Goal: Check status: Check status

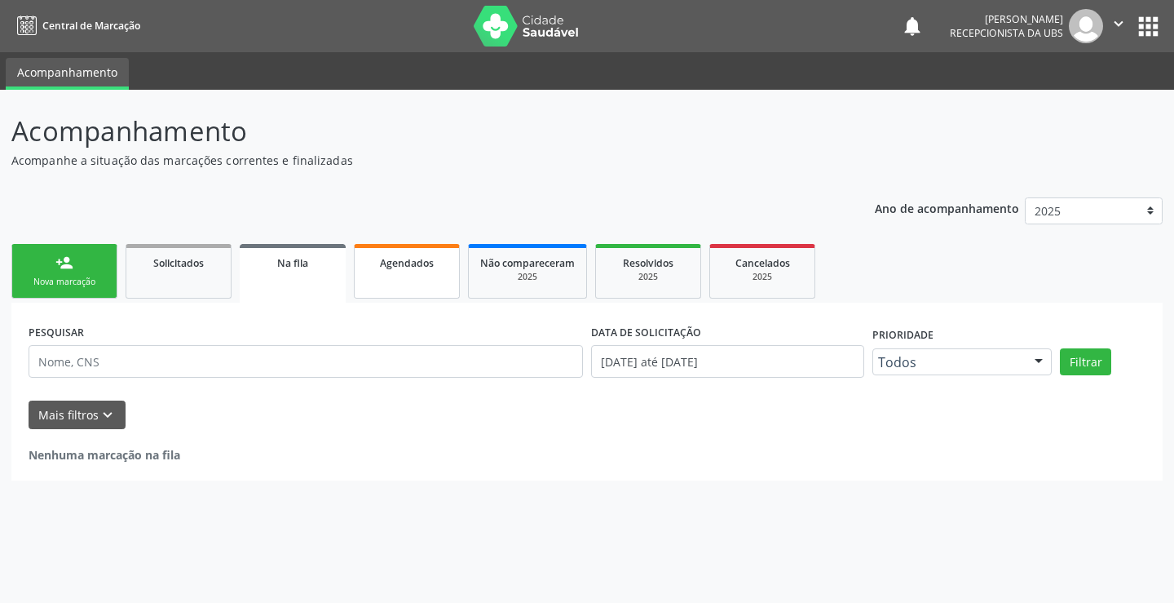
click at [373, 265] on div "Agendados" at bounding box center [407, 262] width 82 height 17
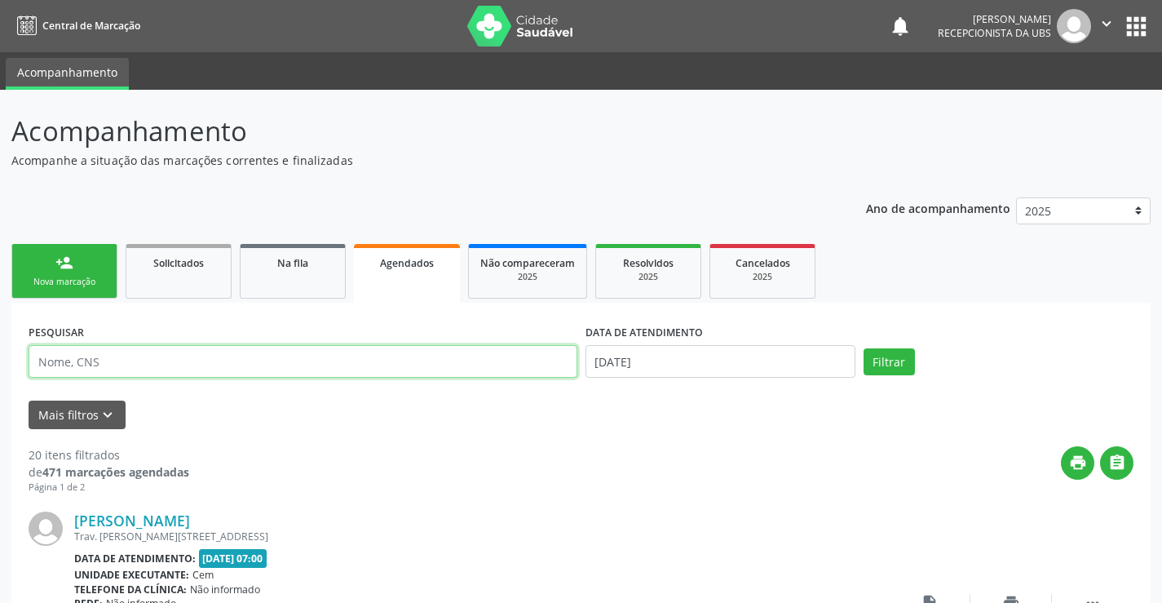
click at [86, 368] on input "text" at bounding box center [303, 361] width 549 height 33
type input "705806454708932"
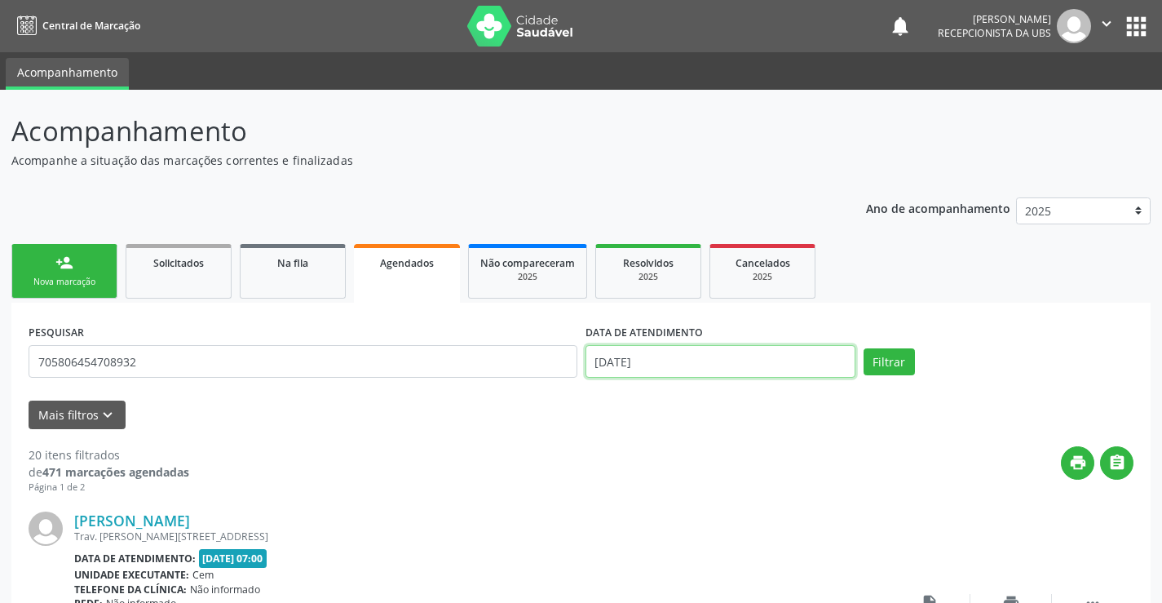
click at [671, 360] on input "[DATE]" at bounding box center [721, 361] width 270 height 33
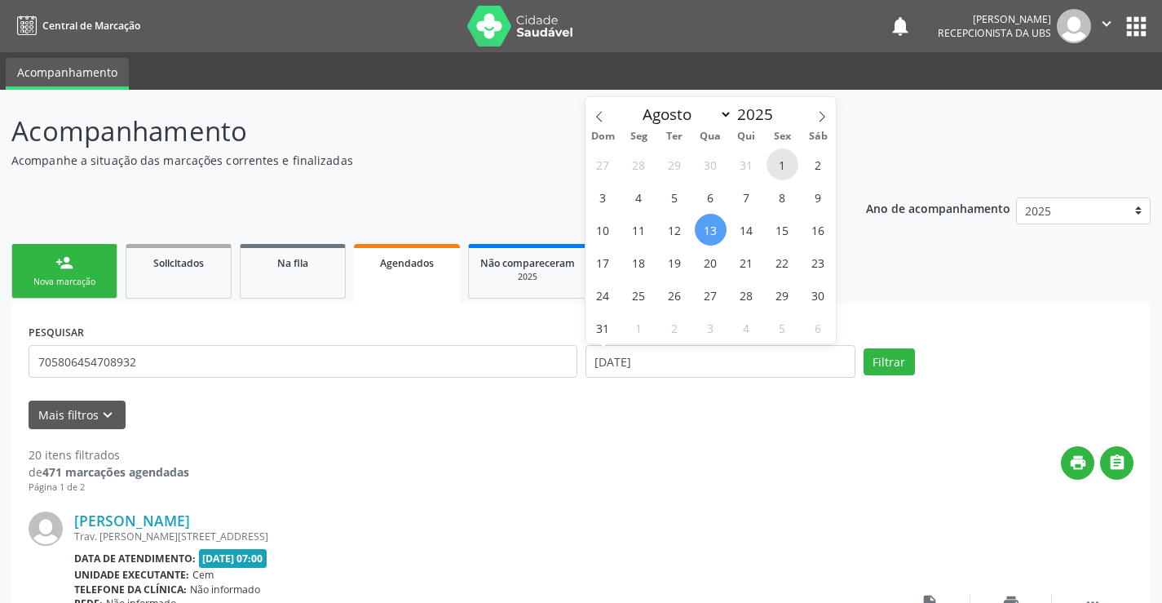
click at [778, 160] on span "1" at bounding box center [783, 164] width 32 height 32
type input "[DATE]"
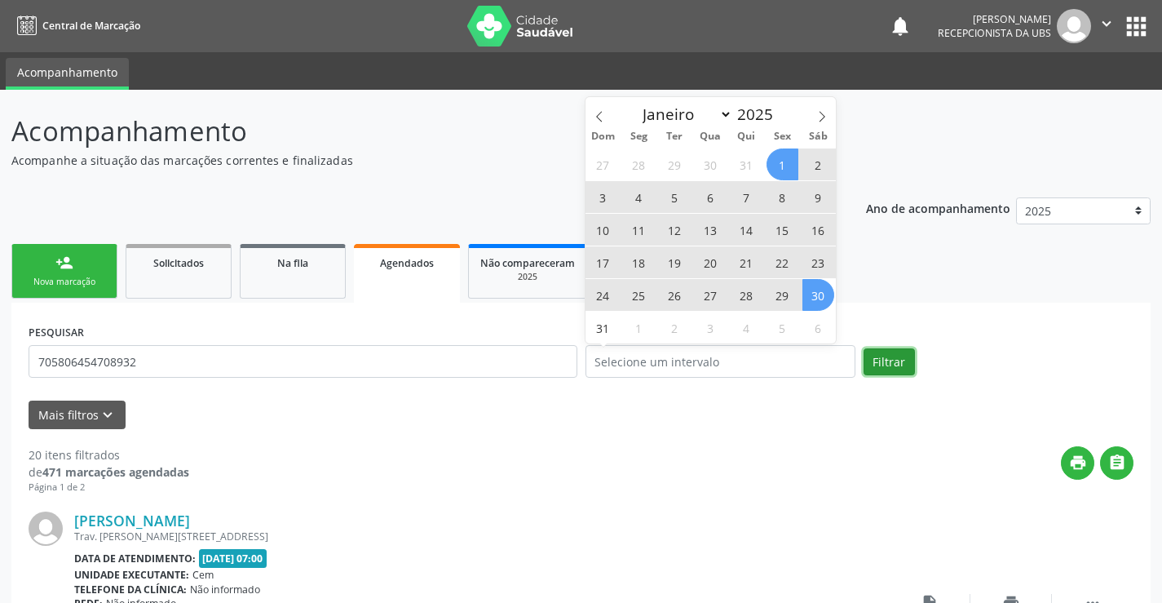
click at [892, 368] on button "Filtrar" at bounding box center [889, 362] width 51 height 28
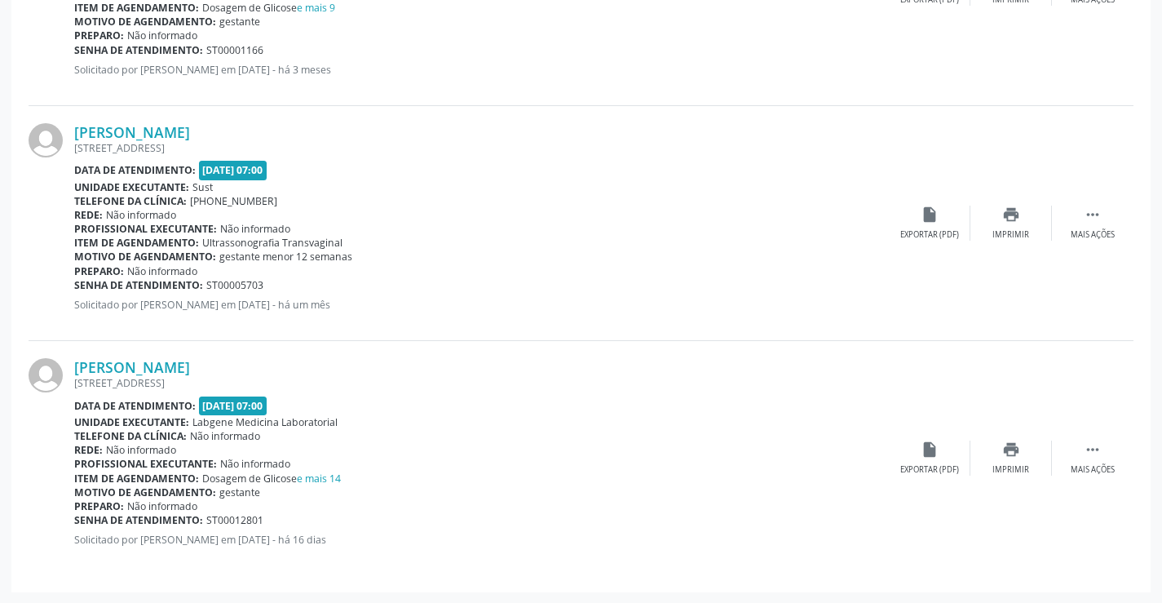
scroll to position [624, 0]
click at [493, 317] on div "[PERSON_NAME] [STREET_ADDRESS] Data de atendimento: [DATE] 07:00 Unidade execut…" at bounding box center [481, 222] width 815 height 200
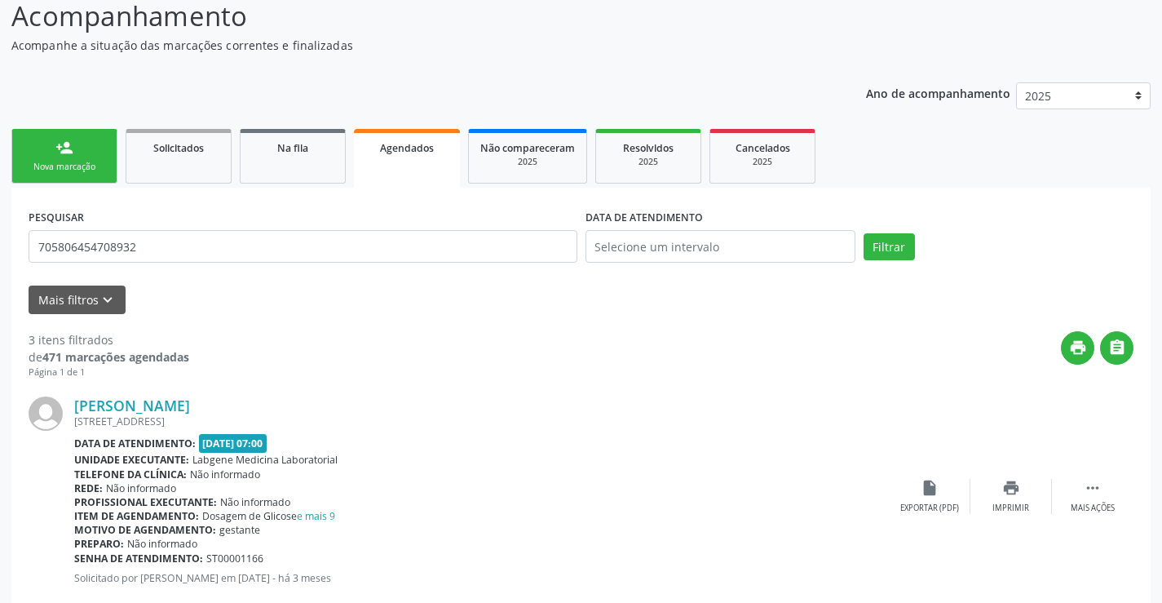
scroll to position [0, 0]
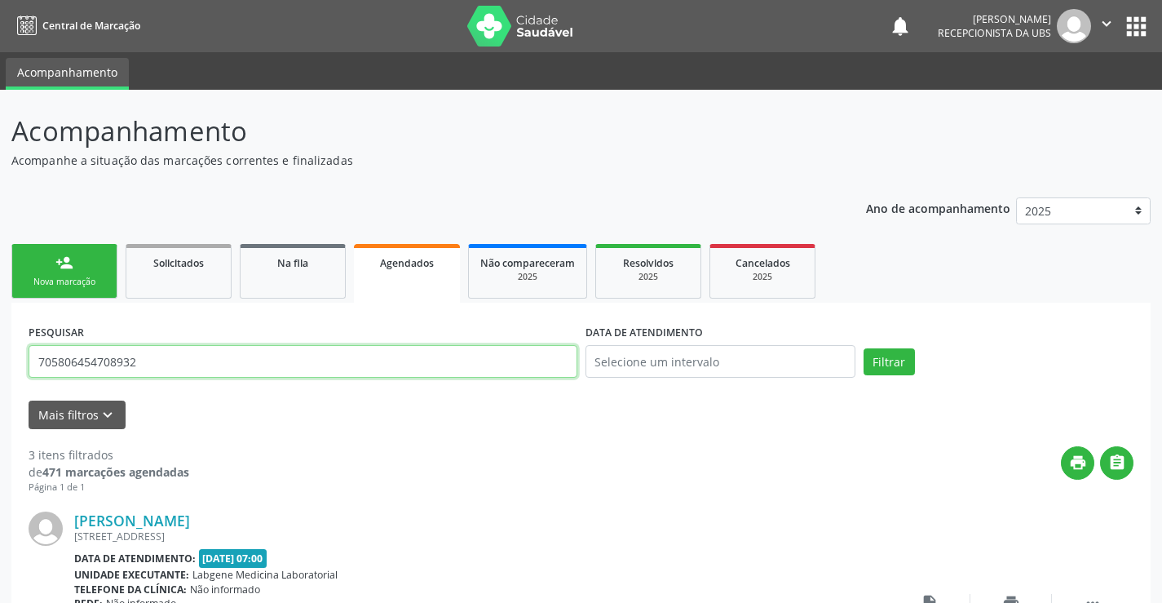
click at [180, 367] on input "705806454708932" at bounding box center [303, 361] width 549 height 33
type input "7"
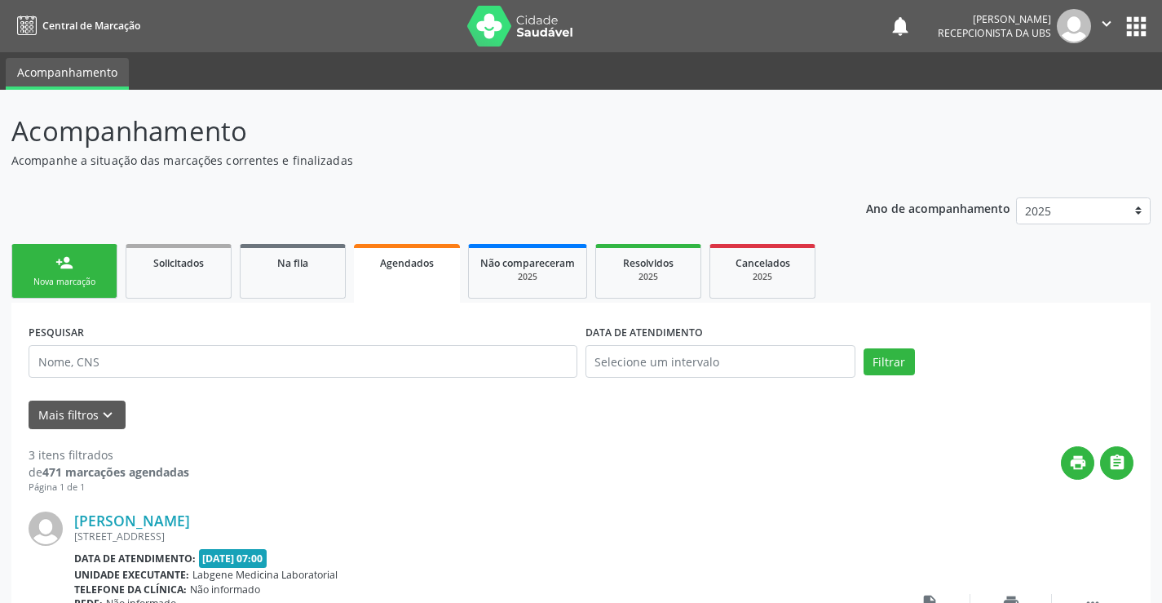
click at [419, 270] on div "Agendados" at bounding box center [406, 262] width 83 height 17
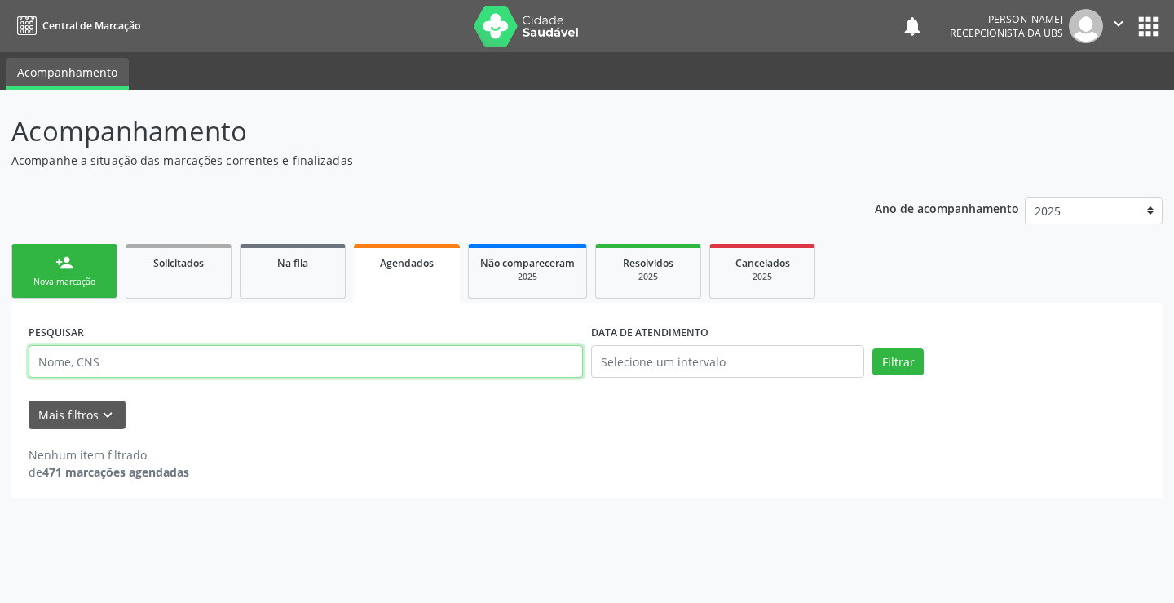
click at [182, 375] on input "text" at bounding box center [306, 361] width 555 height 33
click at [194, 360] on input "text" at bounding box center [306, 361] width 555 height 33
type input "702802182051663"
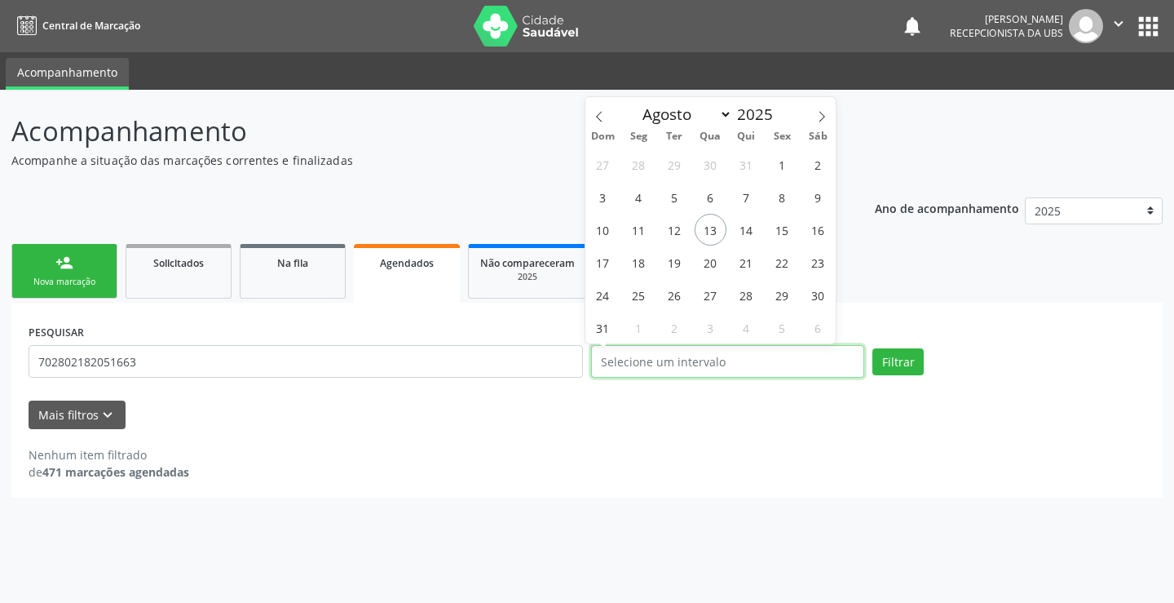
click at [722, 364] on input "text" at bounding box center [727, 361] width 273 height 33
click at [772, 167] on span "1" at bounding box center [783, 164] width 32 height 32
type input "[DATE]"
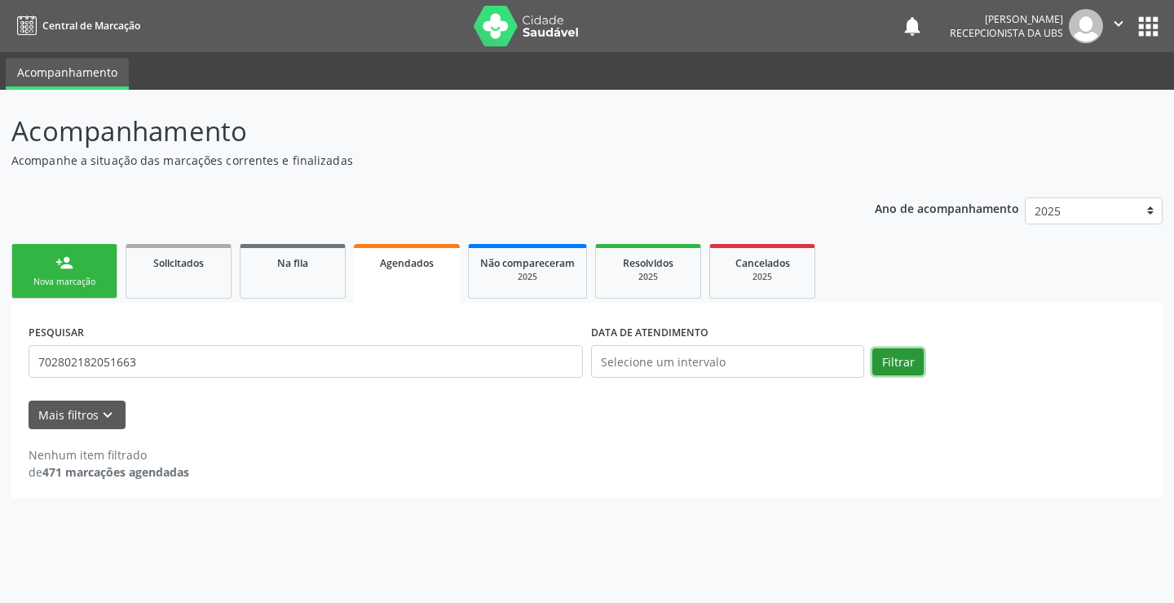
click at [889, 353] on button "Filtrar" at bounding box center [898, 362] width 51 height 28
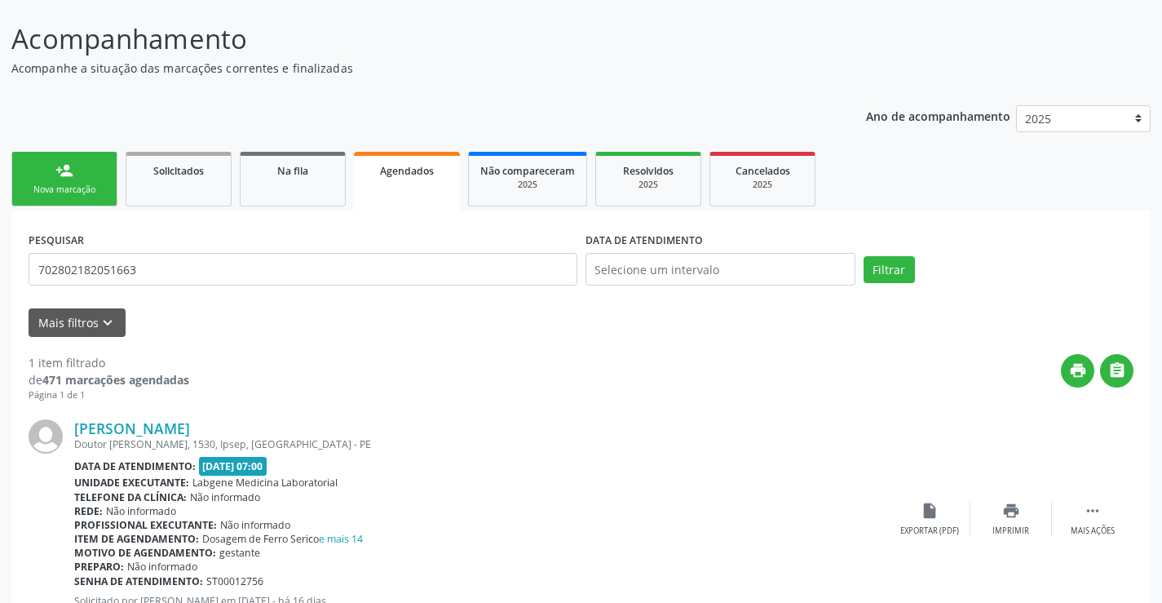
scroll to position [154, 0]
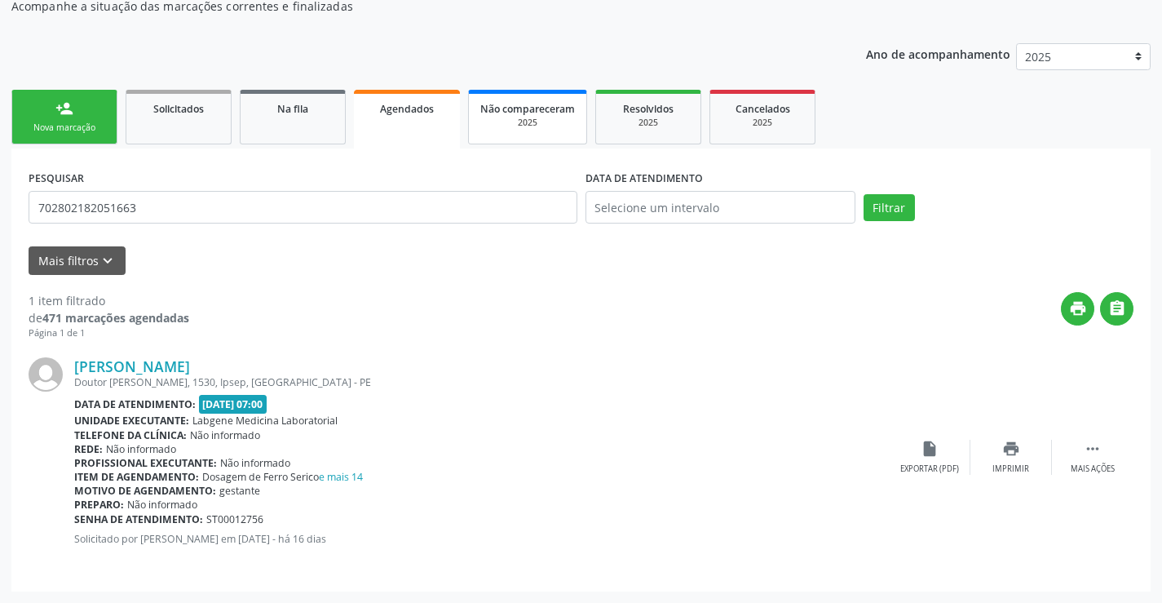
click at [510, 119] on div "2025" at bounding box center [527, 123] width 95 height 12
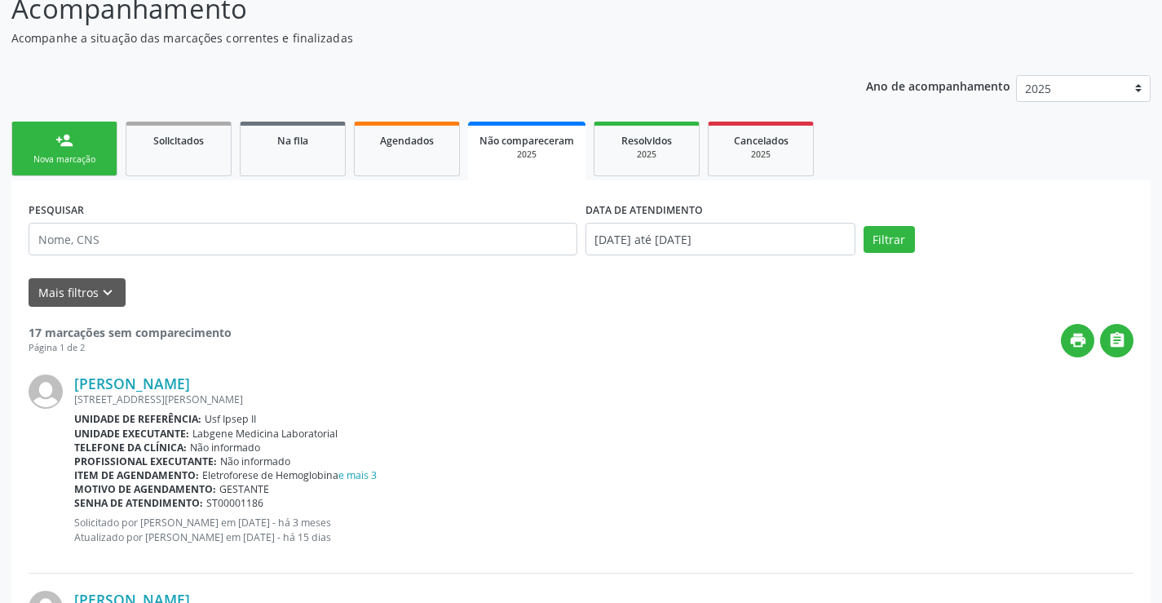
scroll to position [82, 0]
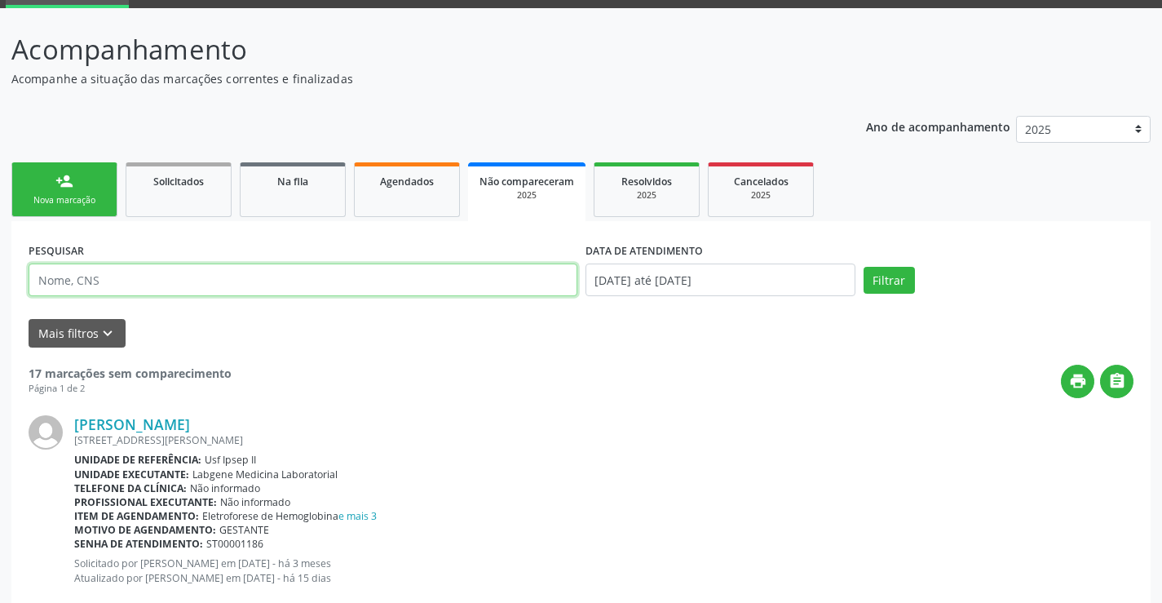
click at [116, 278] on input "text" at bounding box center [303, 279] width 549 height 33
click at [267, 293] on input "text" at bounding box center [303, 279] width 549 height 33
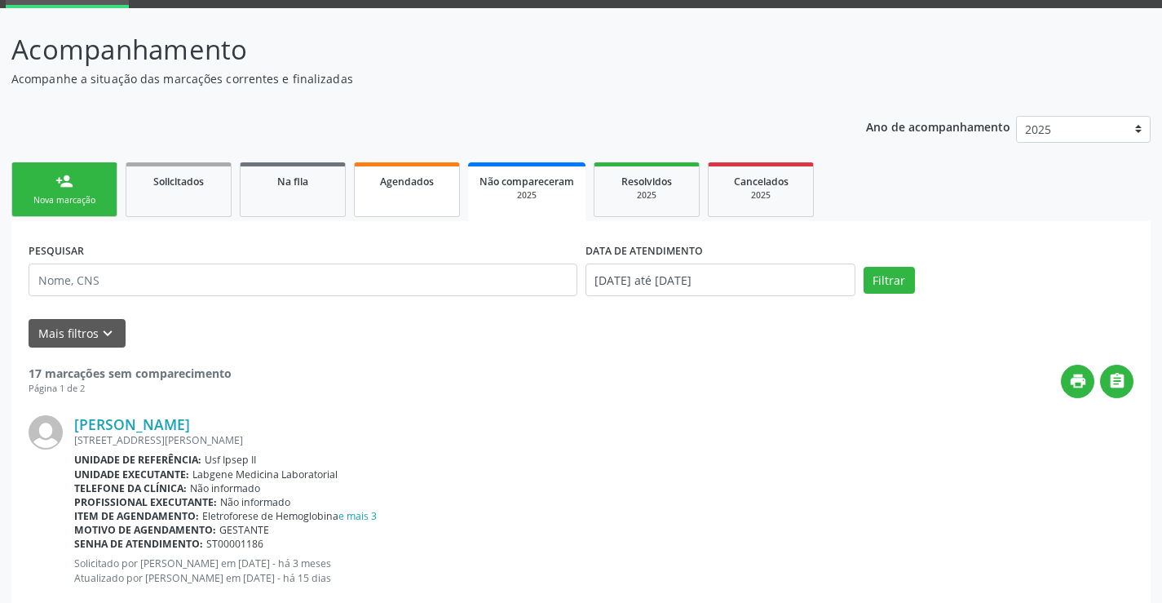
click at [378, 179] on div "Agendados" at bounding box center [407, 180] width 82 height 17
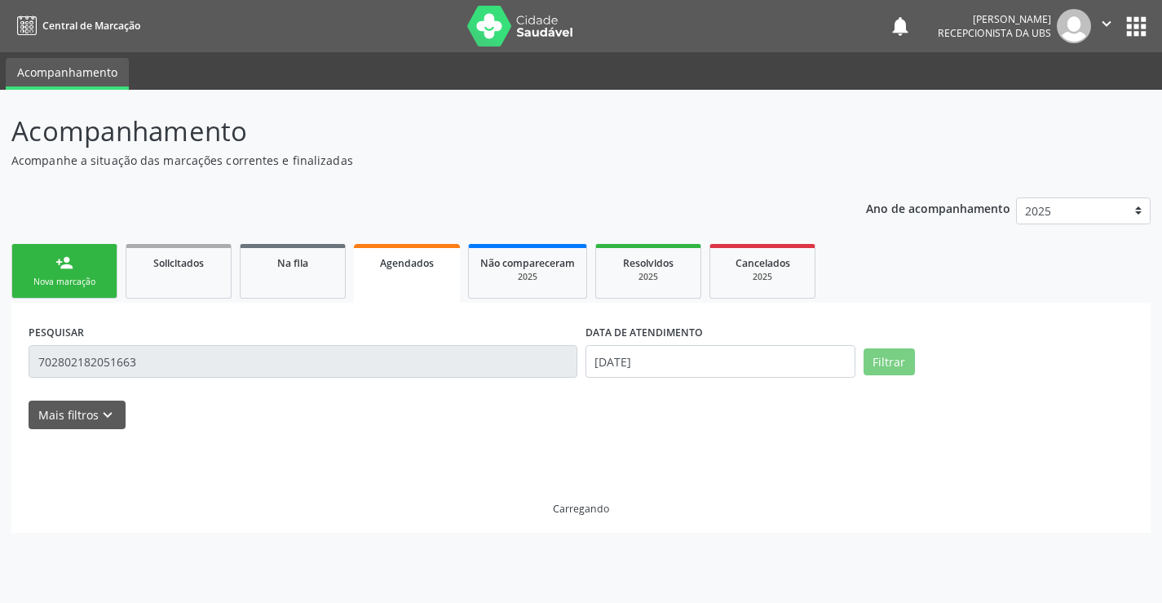
scroll to position [0, 0]
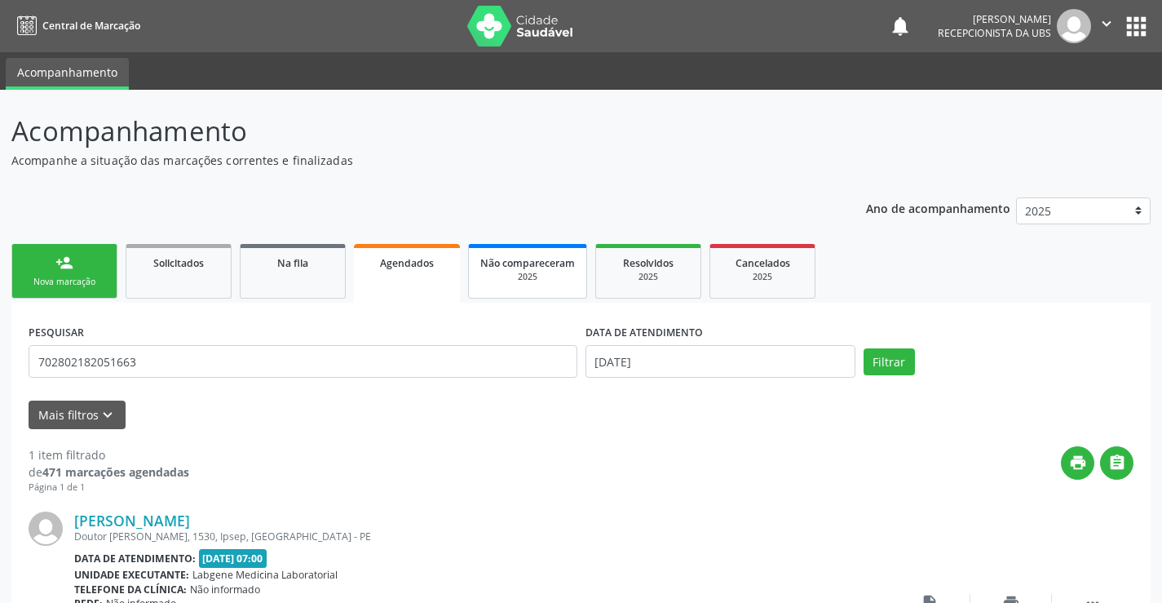
click at [542, 268] on span "Não compareceram" at bounding box center [527, 263] width 95 height 14
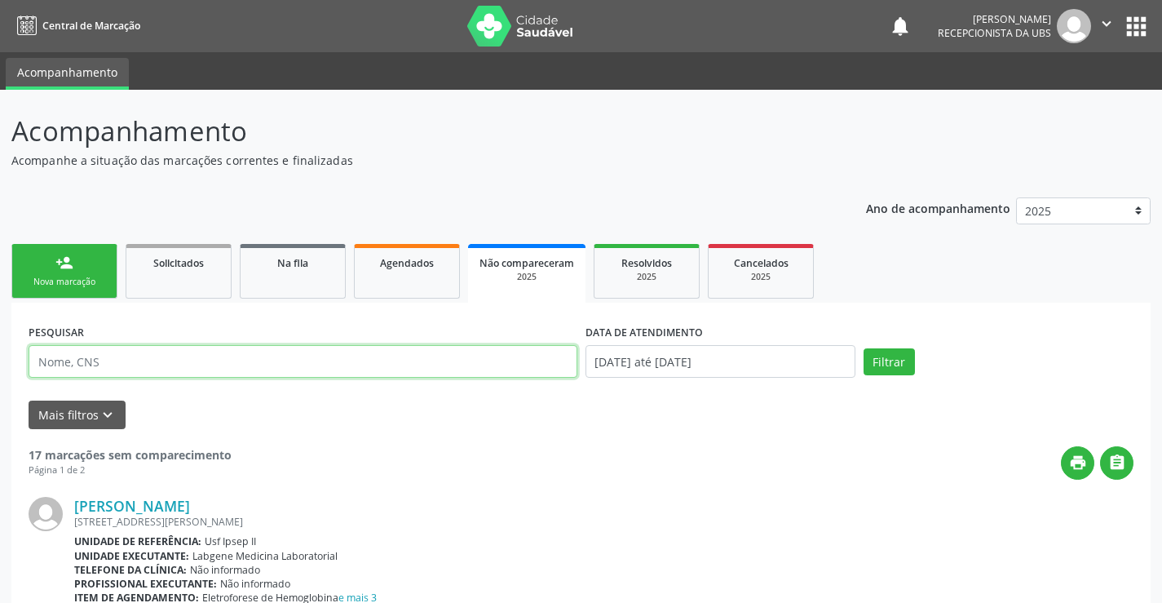
click at [317, 366] on input "text" at bounding box center [303, 361] width 549 height 33
type input "702802182051663"
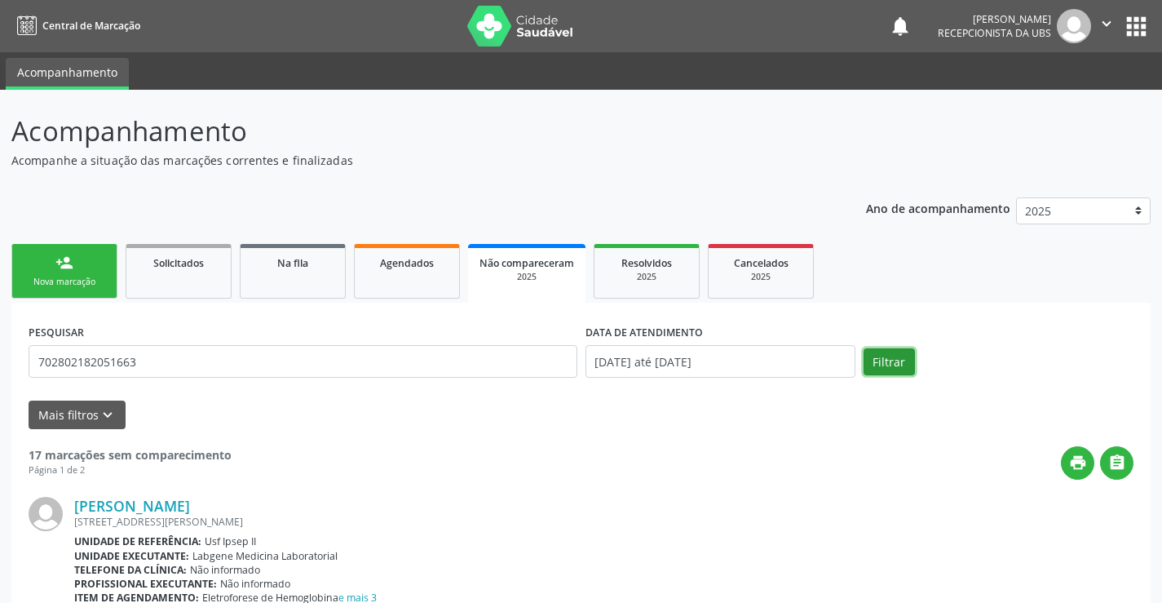
click at [895, 369] on button "Filtrar" at bounding box center [889, 362] width 51 height 28
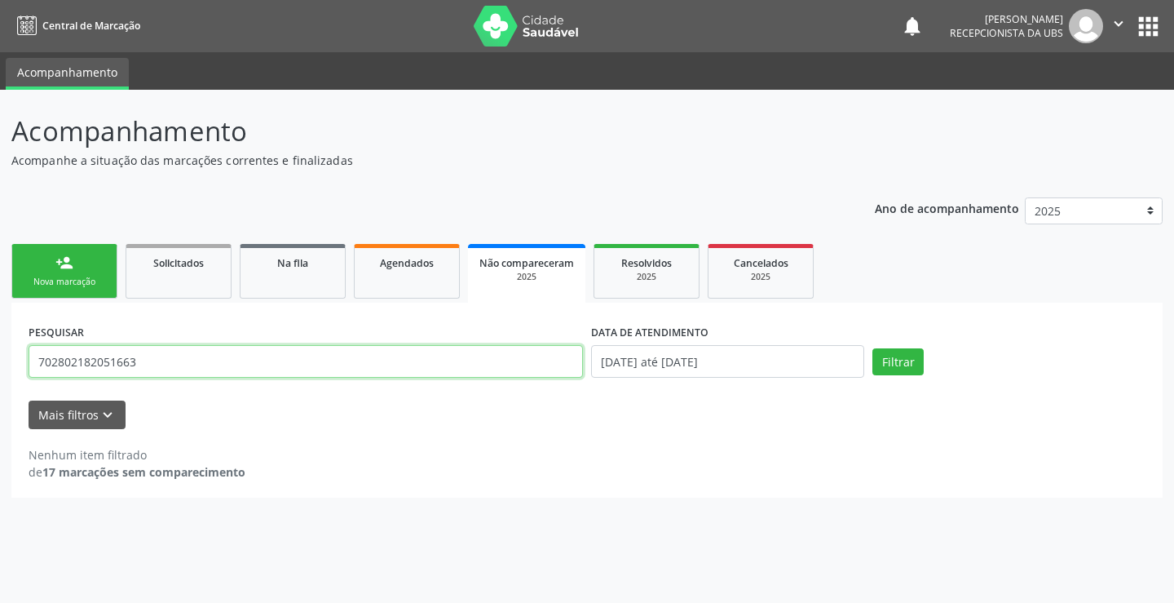
click at [257, 371] on input "702802182051663" at bounding box center [306, 361] width 555 height 33
click at [414, 274] on link "Agendados" at bounding box center [407, 271] width 106 height 55
click at [543, 272] on div "2025" at bounding box center [527, 277] width 95 height 12
select select "7"
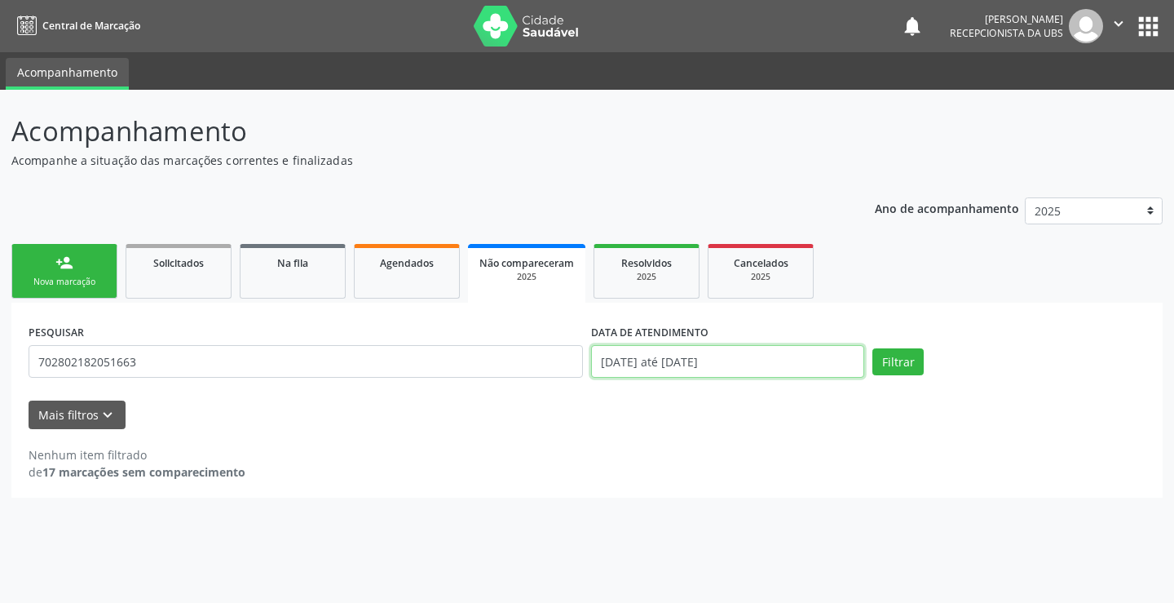
click at [766, 373] on input "[DATE] até [DATE]" at bounding box center [727, 361] width 273 height 33
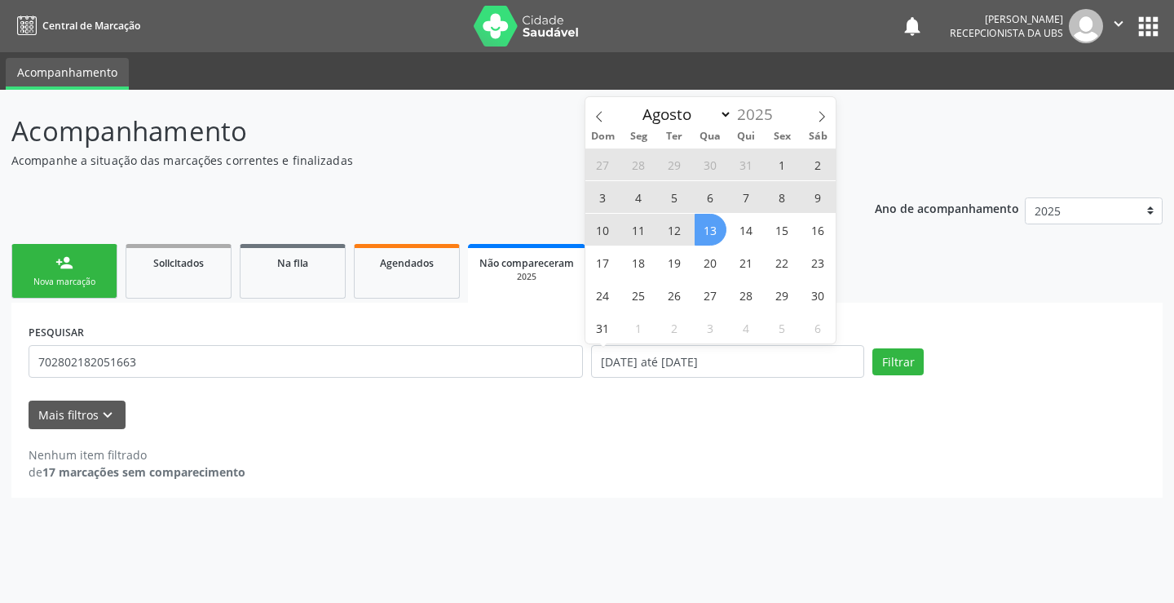
click at [782, 167] on span "1" at bounding box center [783, 164] width 32 height 32
type input "[DATE]"
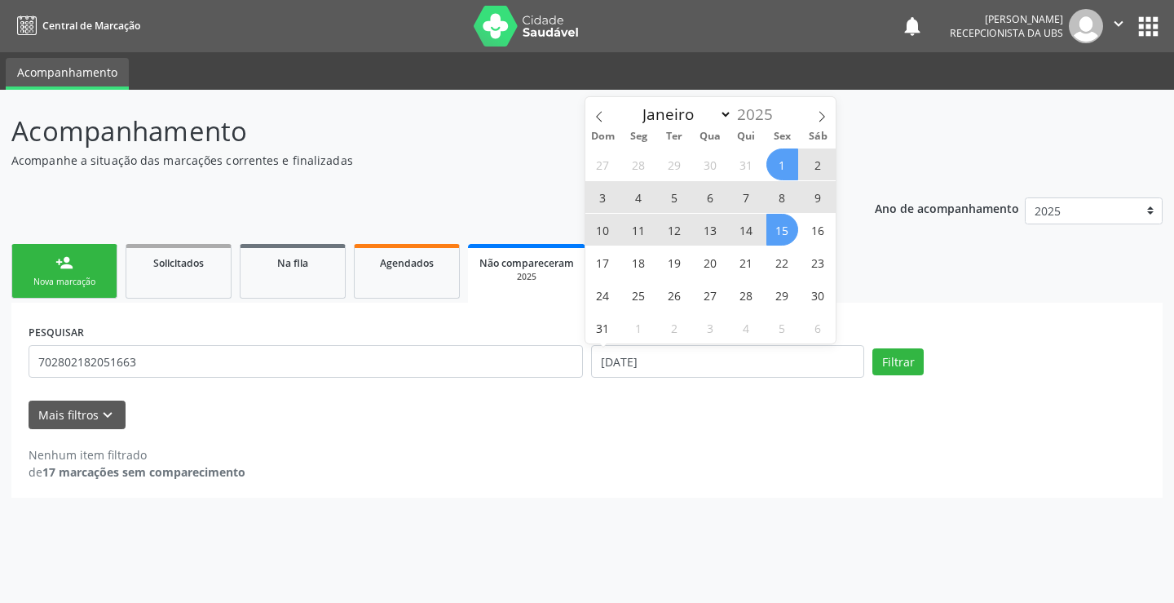
click at [784, 227] on span "15" at bounding box center [783, 230] width 32 height 32
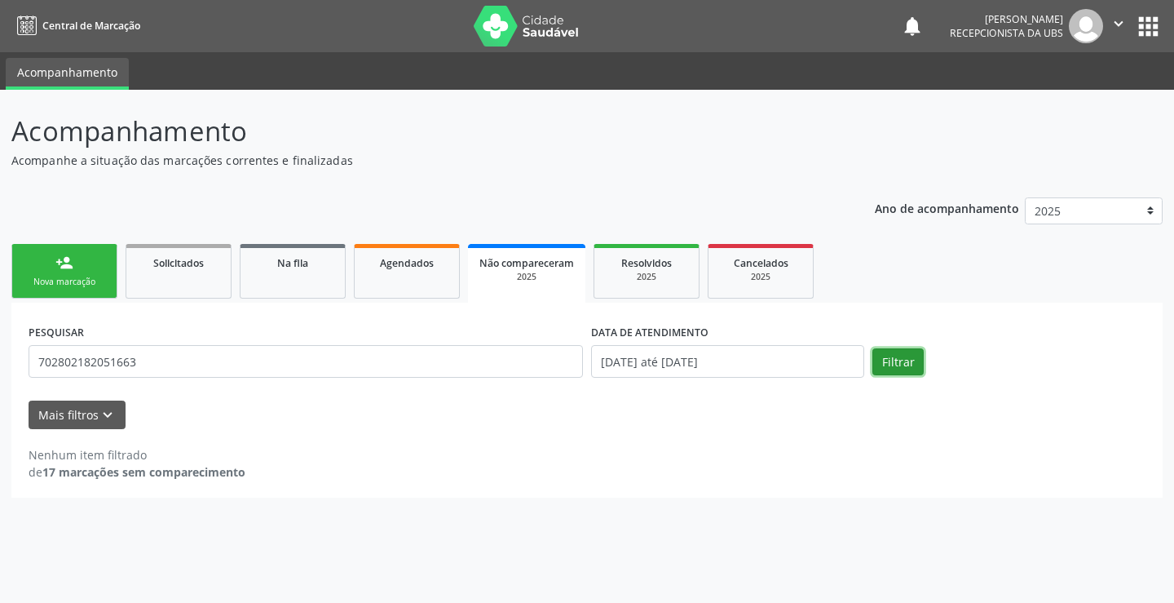
click at [905, 371] on button "Filtrar" at bounding box center [898, 362] width 51 height 28
click at [632, 280] on div "2025" at bounding box center [647, 277] width 82 height 12
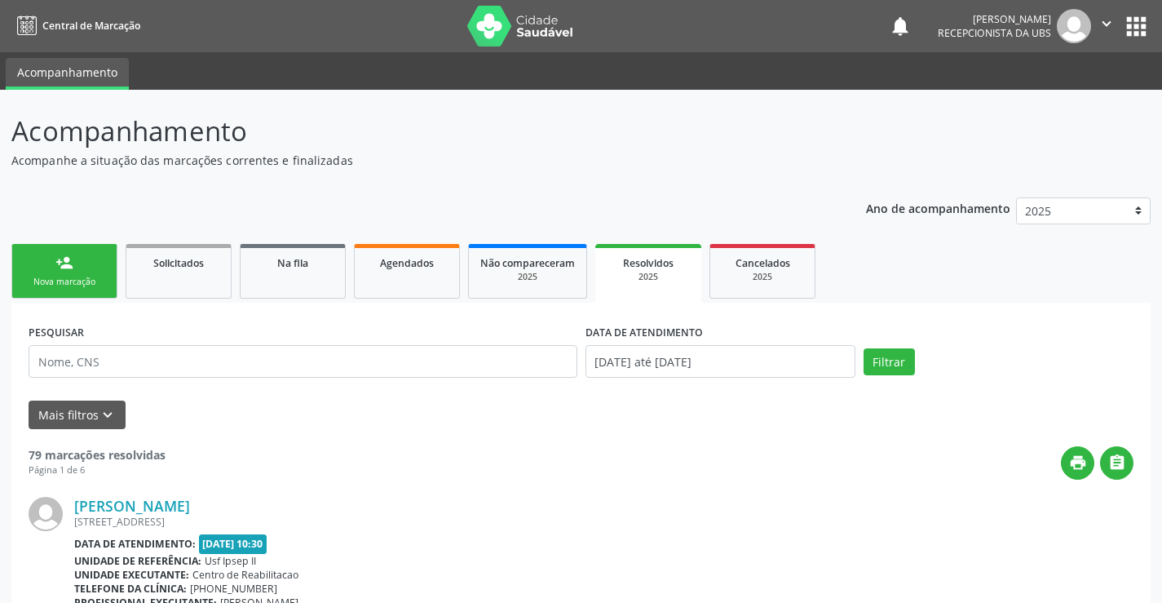
click at [219, 380] on div "PESQUISAR" at bounding box center [302, 354] width 557 height 69
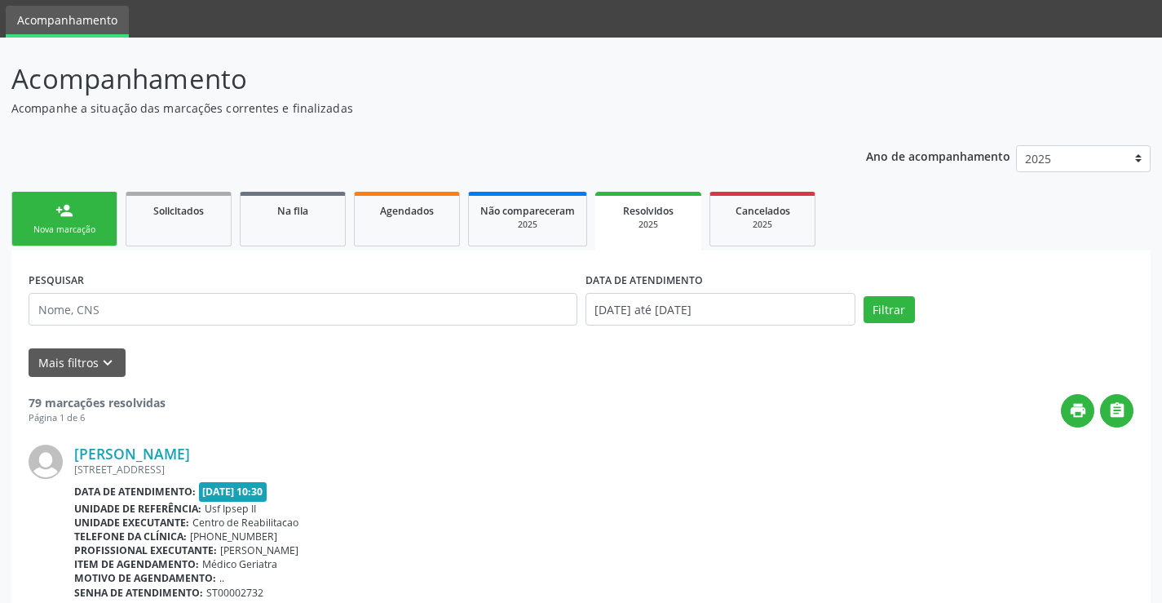
scroll to position [82, 0]
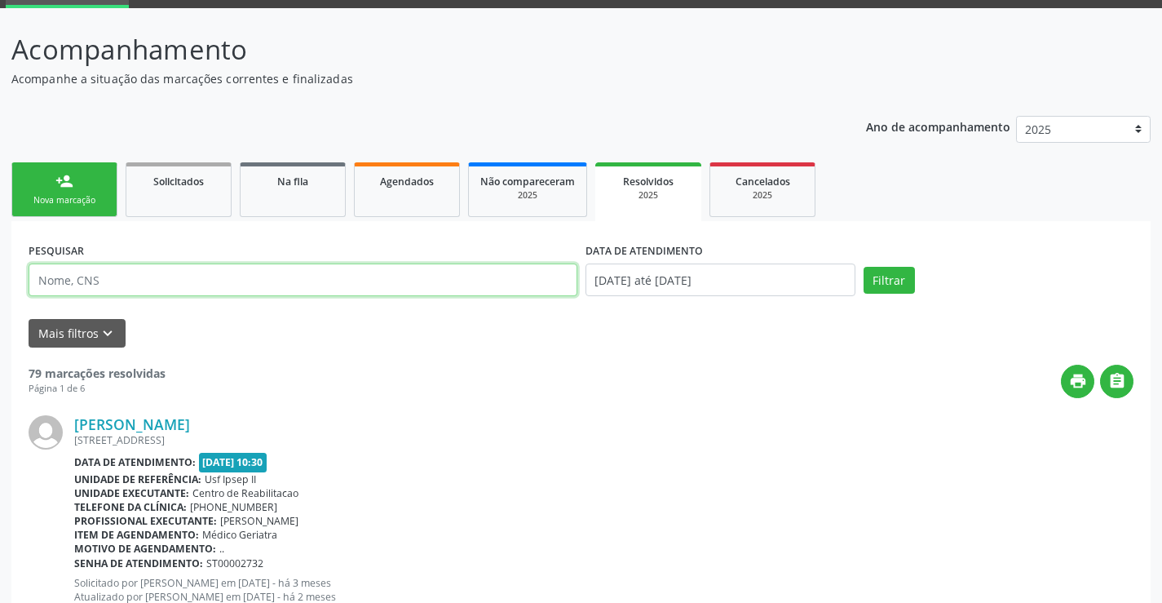
click at [126, 273] on input "text" at bounding box center [303, 279] width 549 height 33
type input "702802182051663"
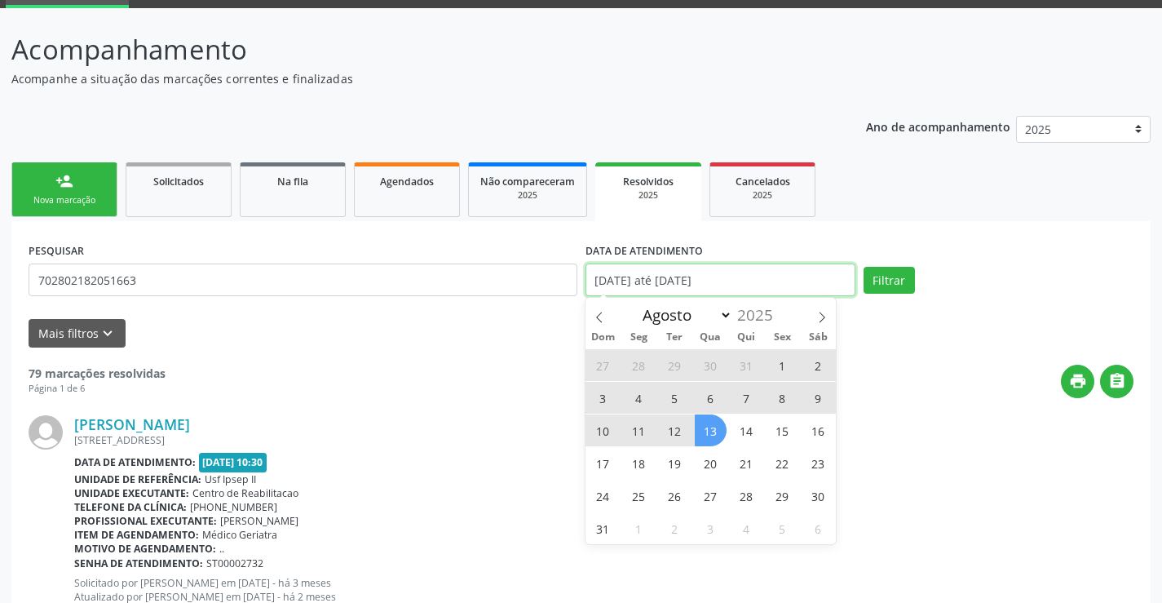
click at [692, 284] on input "[DATE] até [DATE]" at bounding box center [721, 279] width 270 height 33
click at [781, 369] on span "1" at bounding box center [783, 365] width 32 height 32
type input "[DATE]"
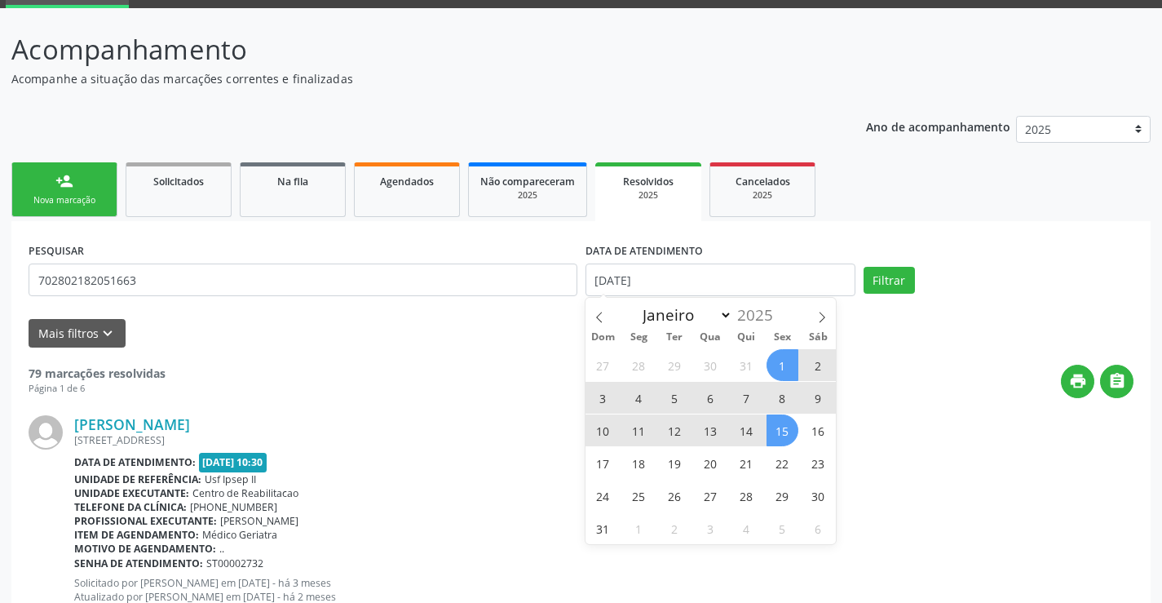
click at [773, 431] on span "15" at bounding box center [783, 430] width 32 height 32
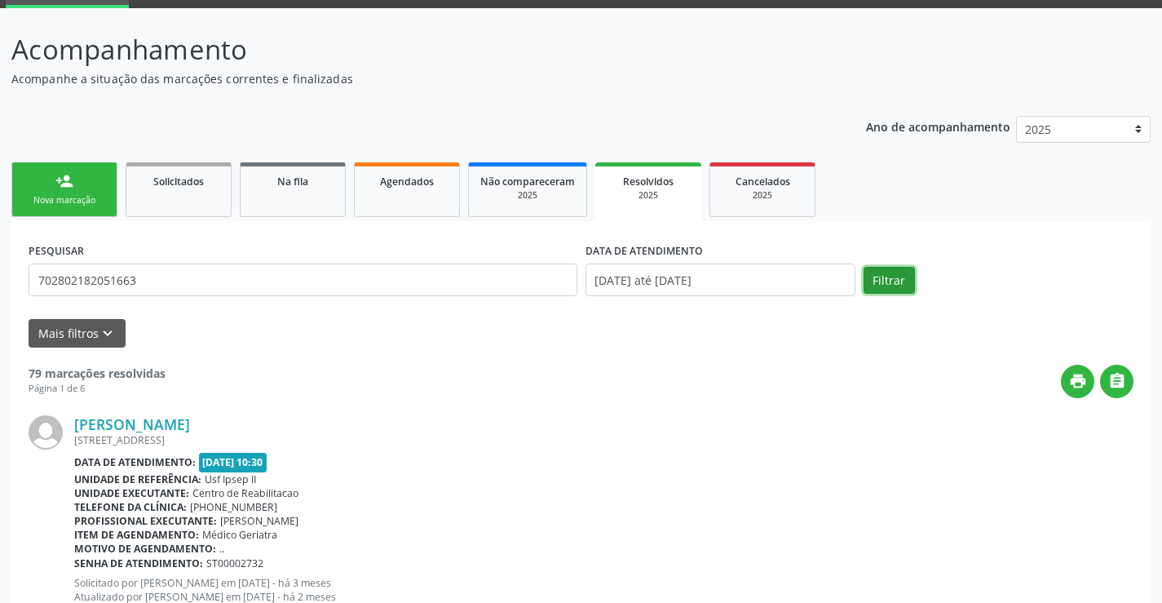
click at [891, 268] on button "Filtrar" at bounding box center [889, 281] width 51 height 28
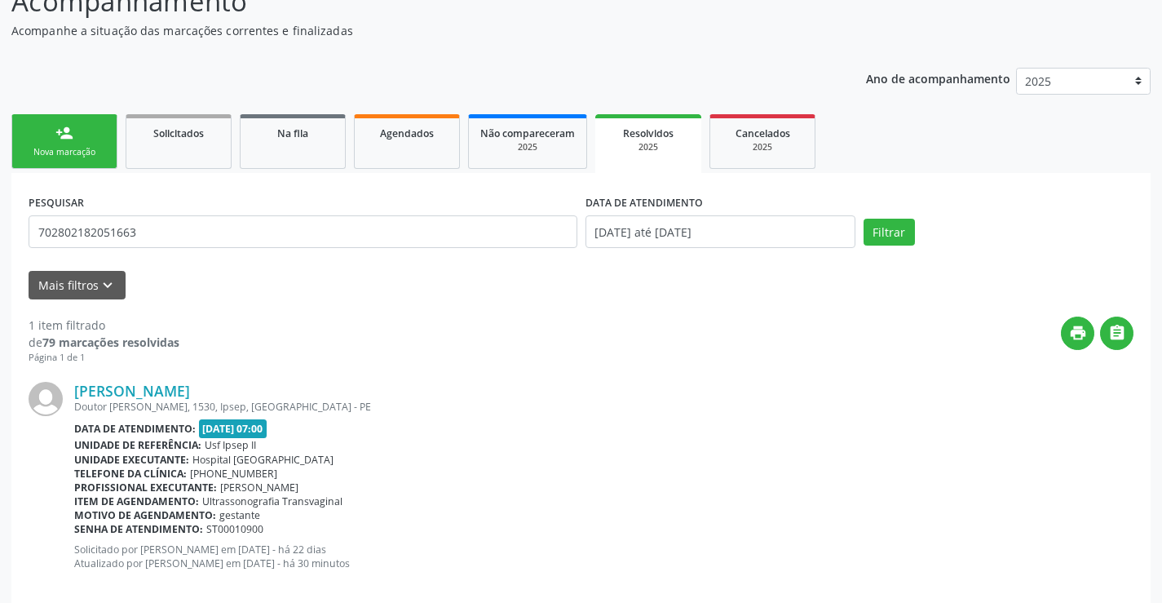
scroll to position [154, 0]
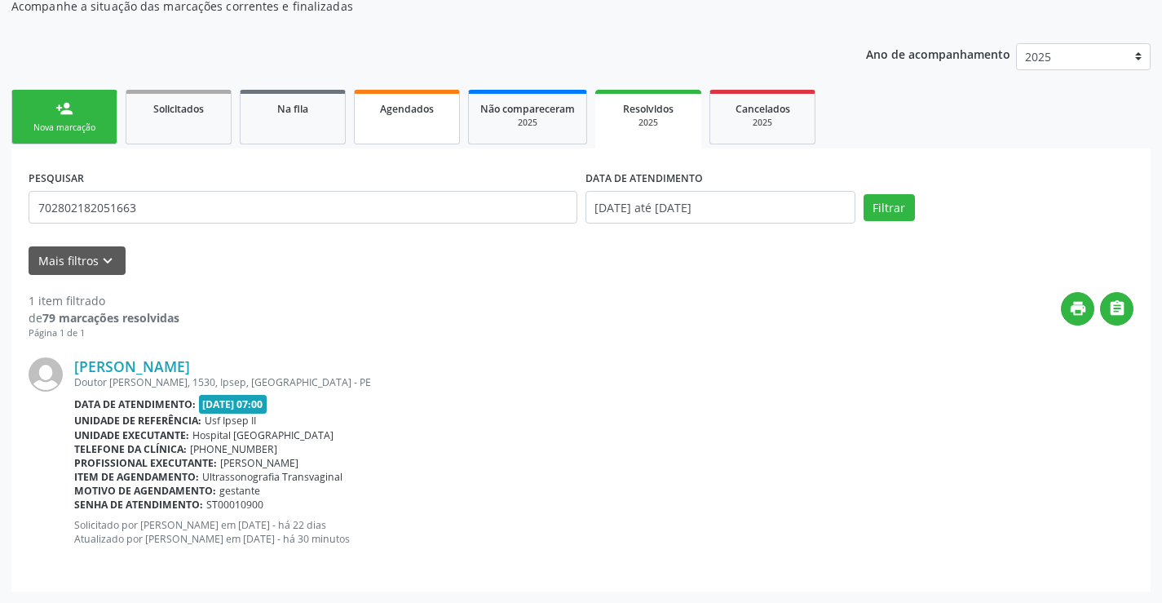
click at [422, 130] on link "Agendados" at bounding box center [407, 117] width 106 height 55
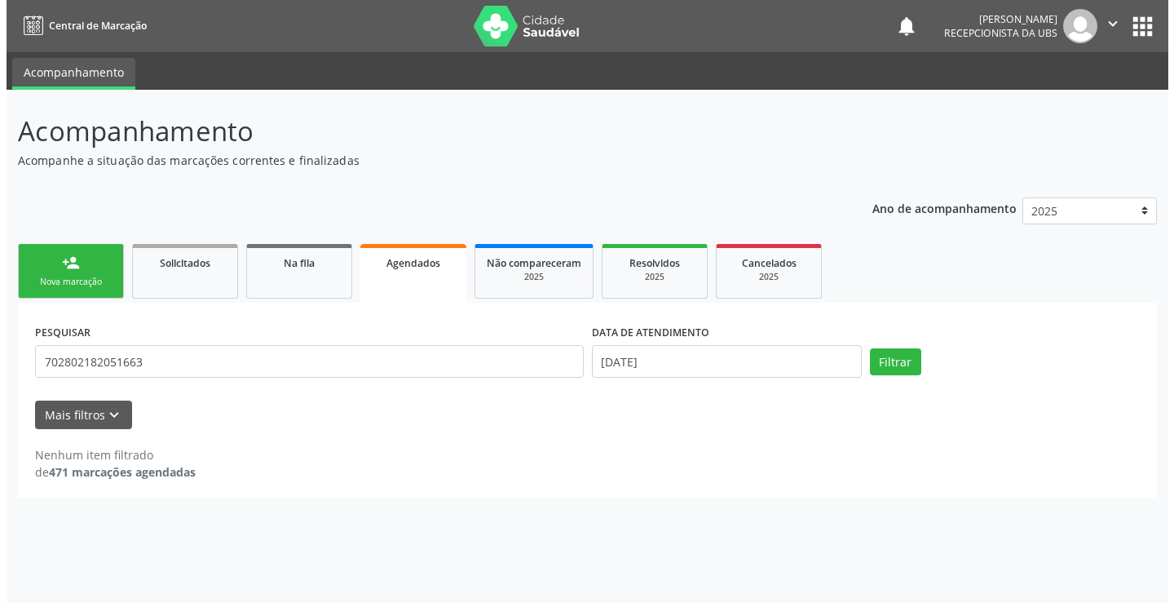
scroll to position [0, 0]
